Goal: Information Seeking & Learning: Learn about a topic

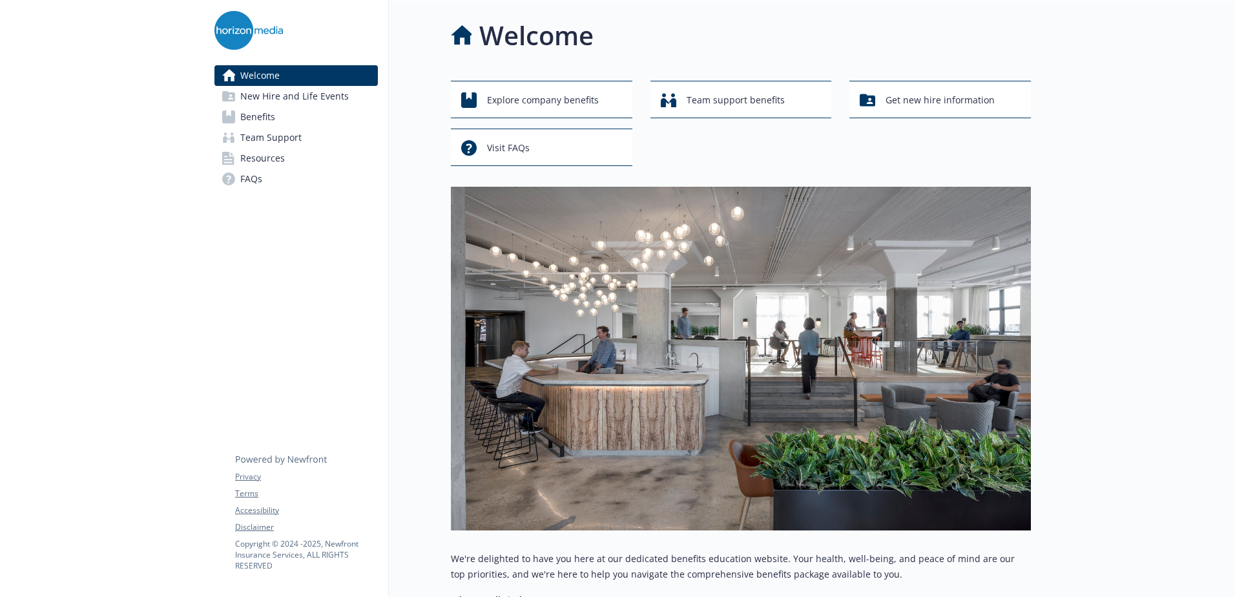
click at [262, 116] on span "Benefits" at bounding box center [257, 117] width 35 height 21
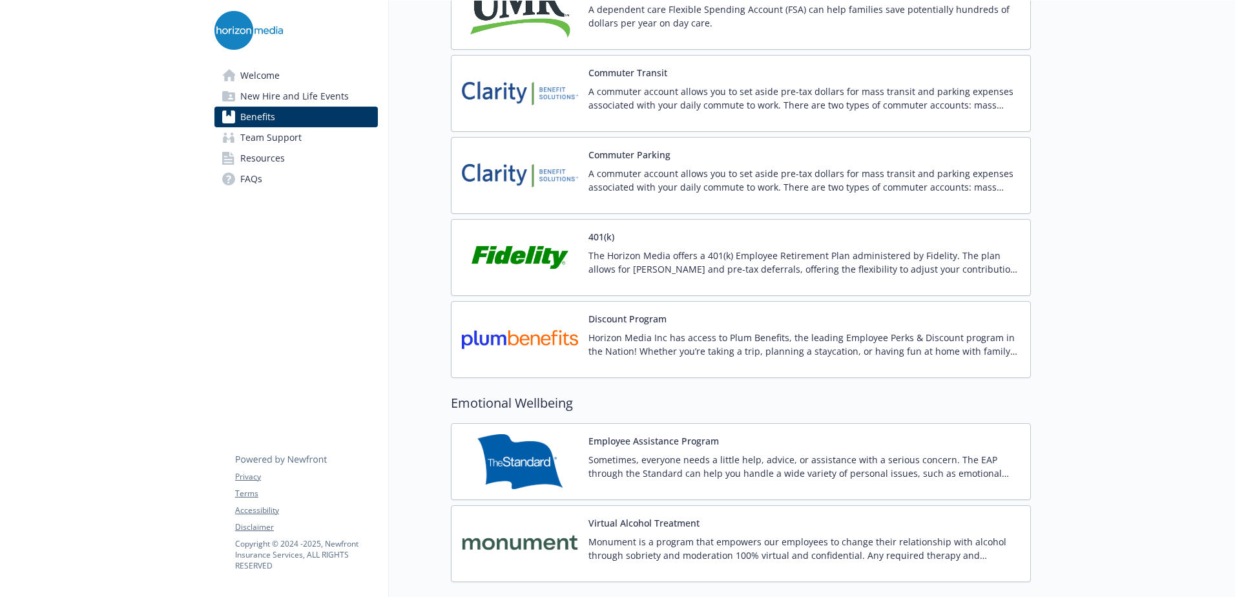
click at [700, 229] on div "401(k) The Horizon Media offers a 401(k) Employee Retirement Plan administered …" at bounding box center [741, 257] width 580 height 77
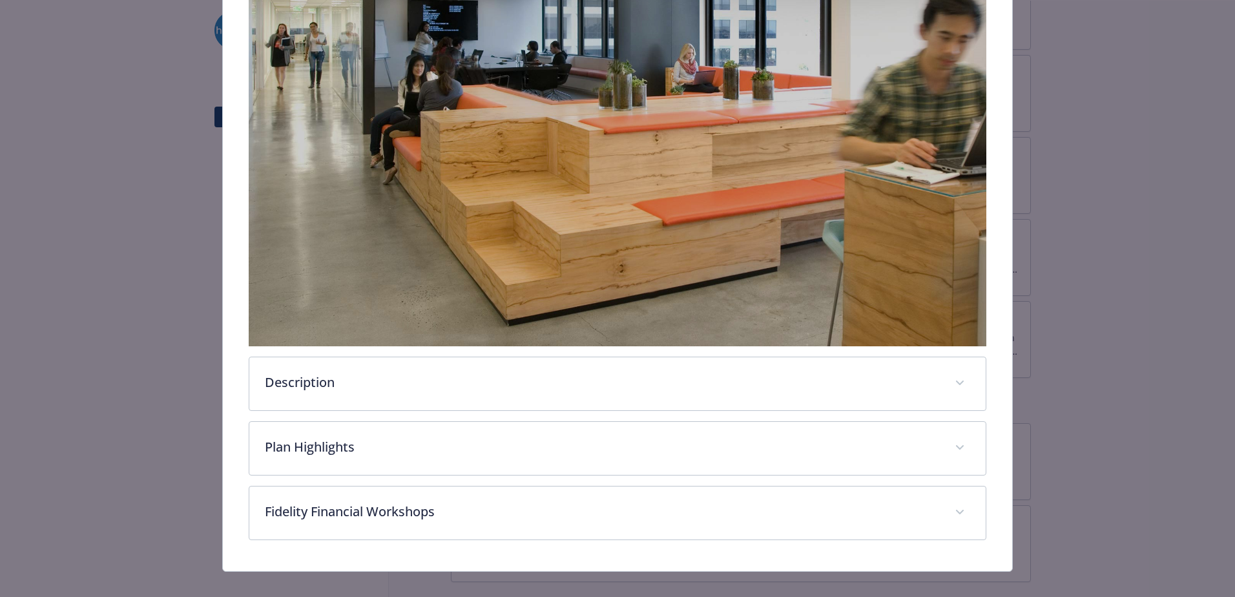
scroll to position [345, 0]
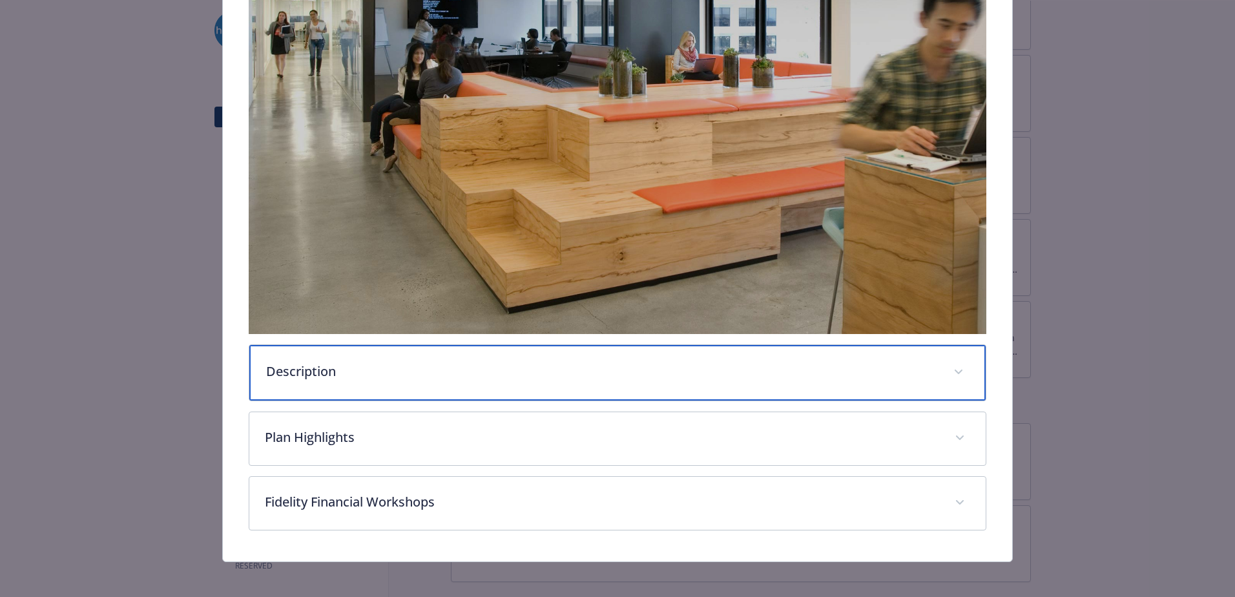
click at [466, 370] on p "Description" at bounding box center [602, 371] width 672 height 19
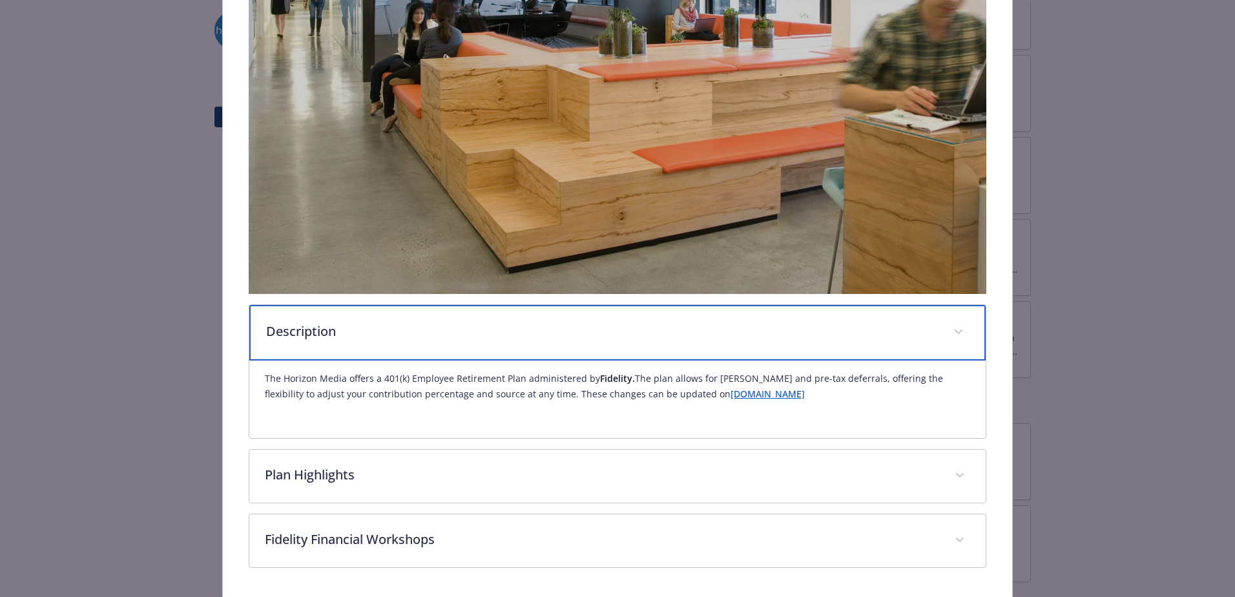
scroll to position [425, 0]
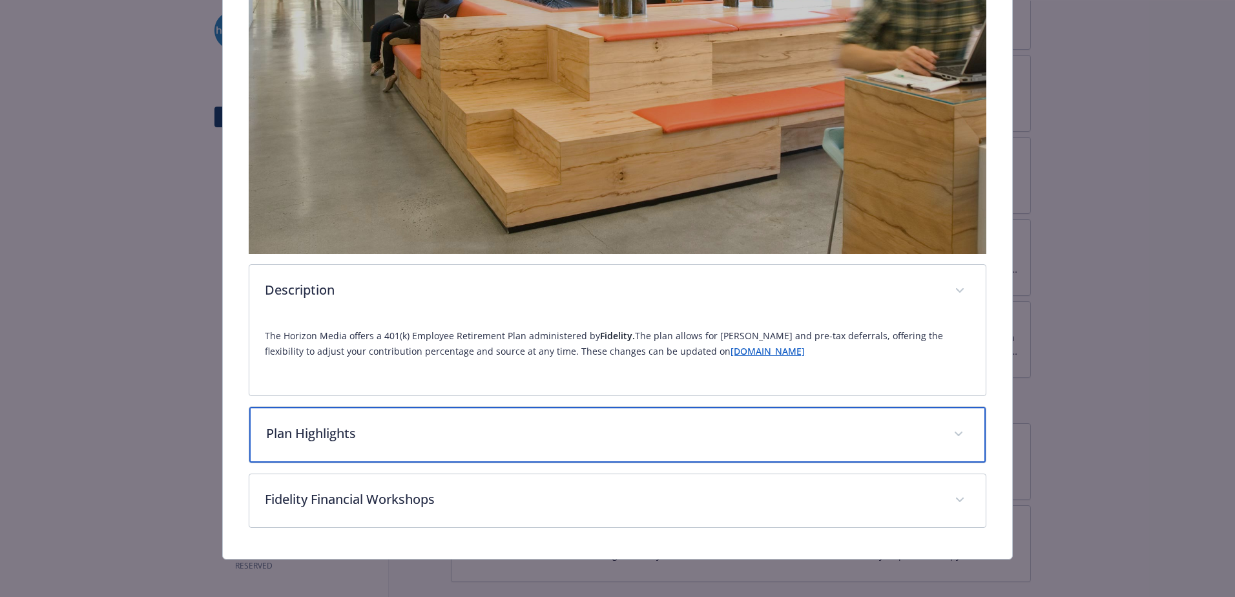
click at [439, 441] on div "Plan Highlights" at bounding box center [617, 435] width 736 height 56
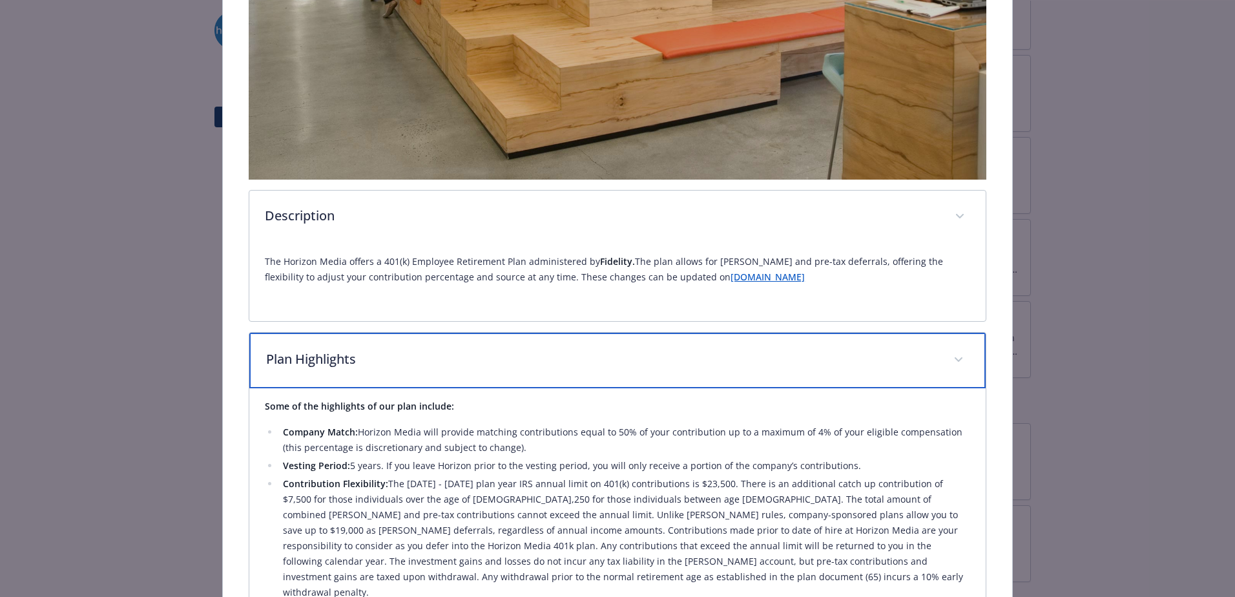
scroll to position [629, 0]
